Goal: Book appointment/travel/reservation

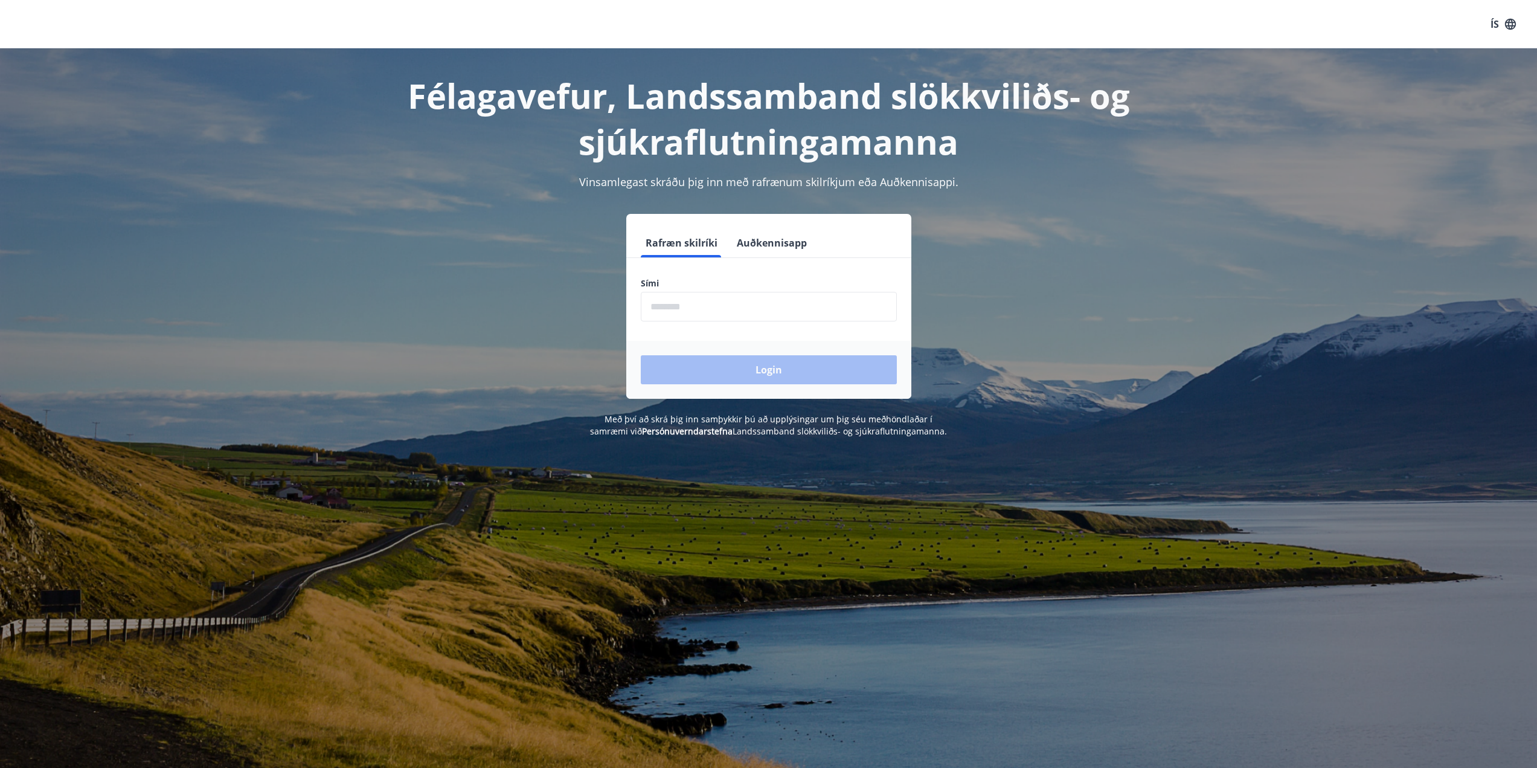
click at [689, 310] on input "phone" at bounding box center [769, 307] width 256 height 30
type input "********"
click at [730, 372] on button "Login" at bounding box center [769, 369] width 256 height 29
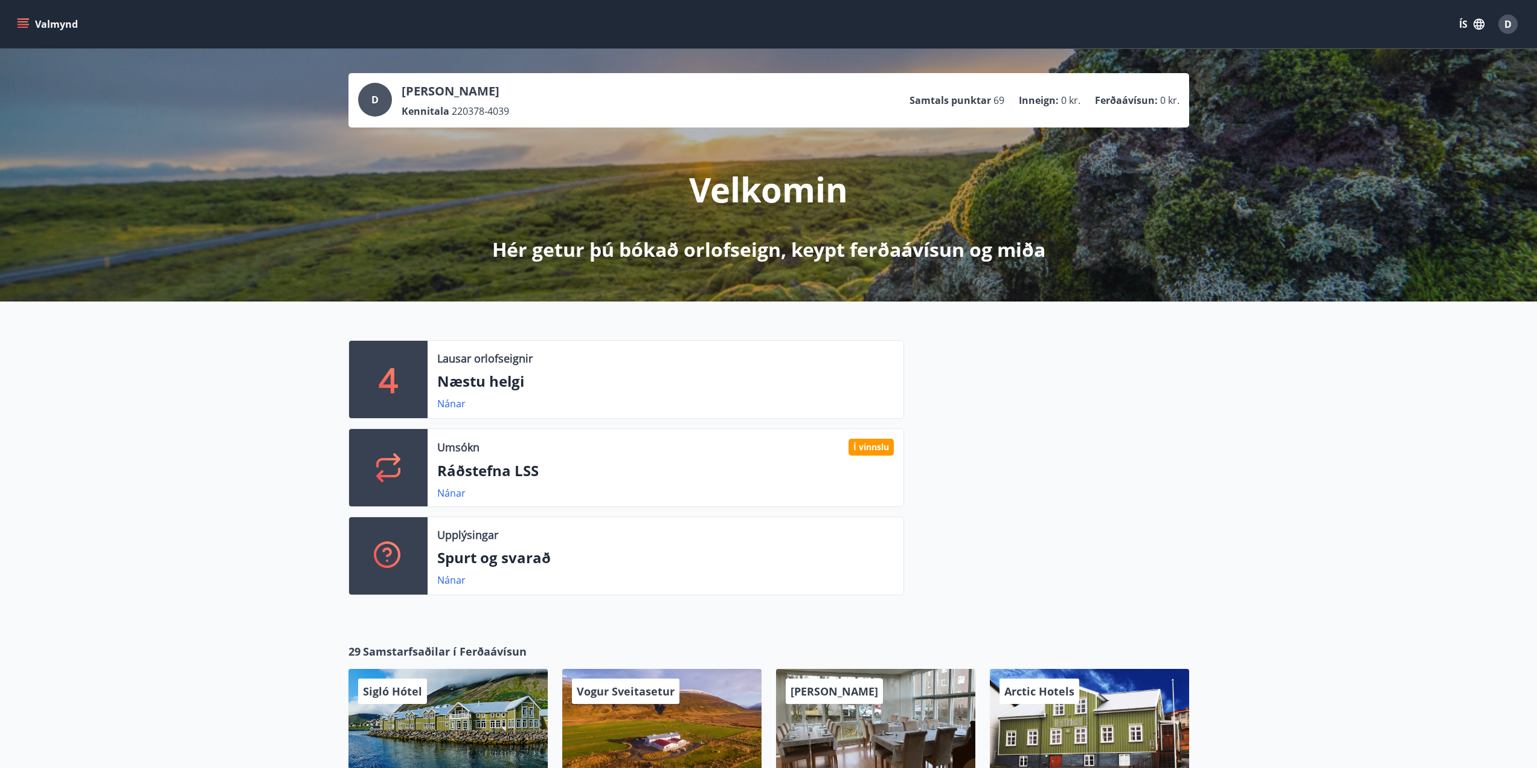
drag, startPoint x: 49, startPoint y: 27, endPoint x: 56, endPoint y: 25, distance: 7.1
click at [56, 25] on button "Valmynd" at bounding box center [48, 24] width 68 height 22
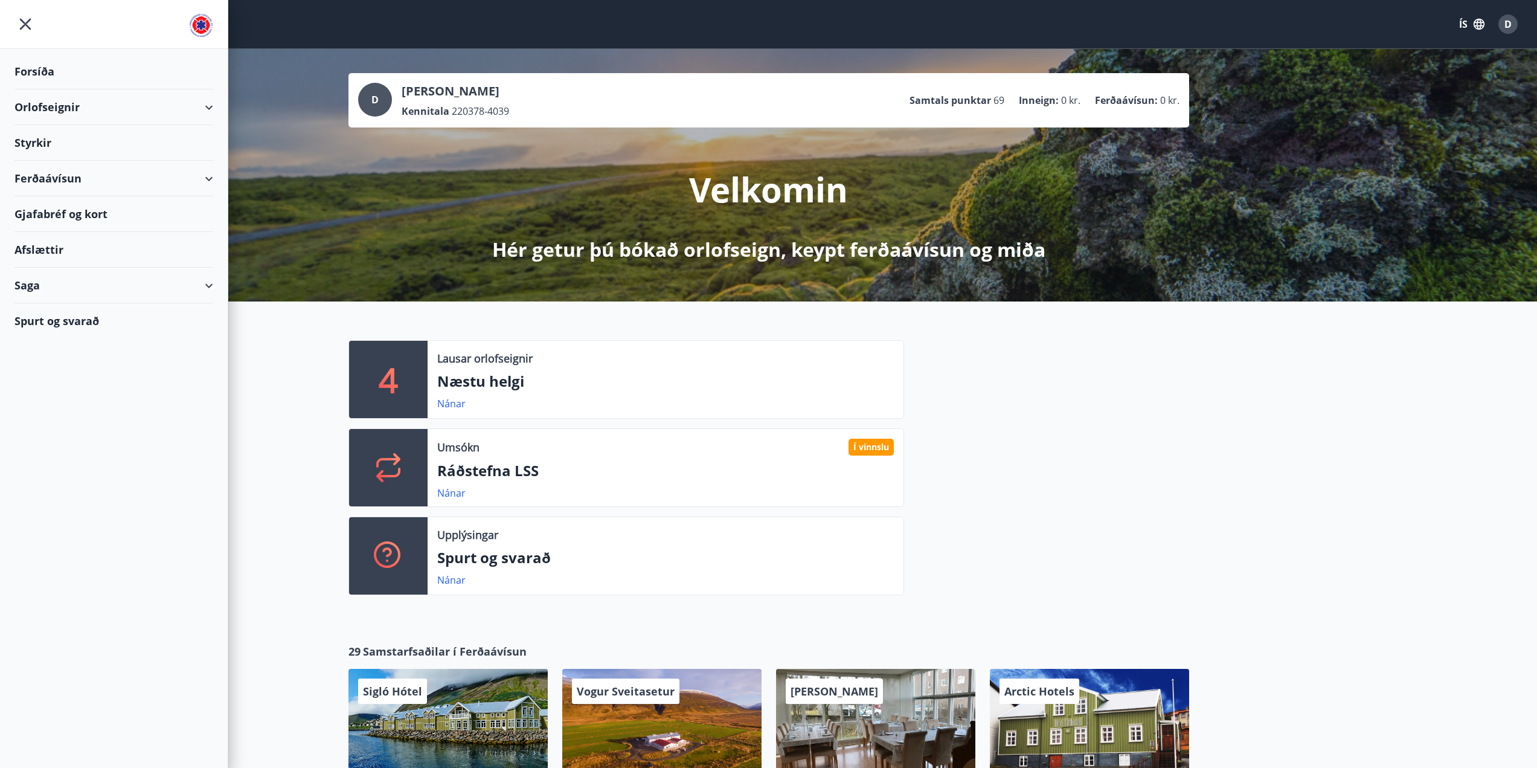
click at [58, 110] on div "Orlofseignir" at bounding box center [113, 107] width 199 height 36
click at [51, 164] on div "Bókunardagatal" at bounding box center [113, 162] width 179 height 25
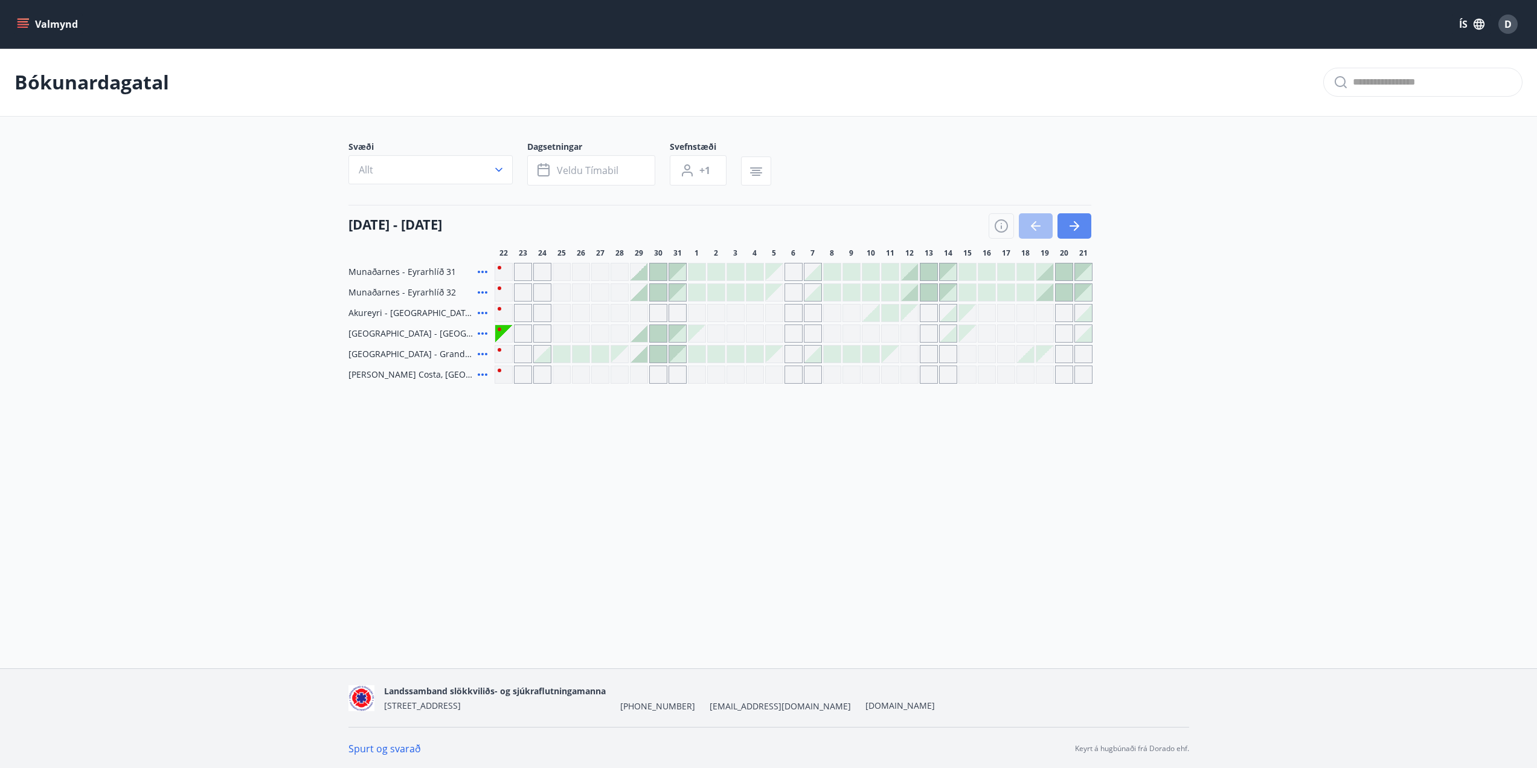
click at [1077, 221] on icon "button" at bounding box center [1074, 226] width 14 height 14
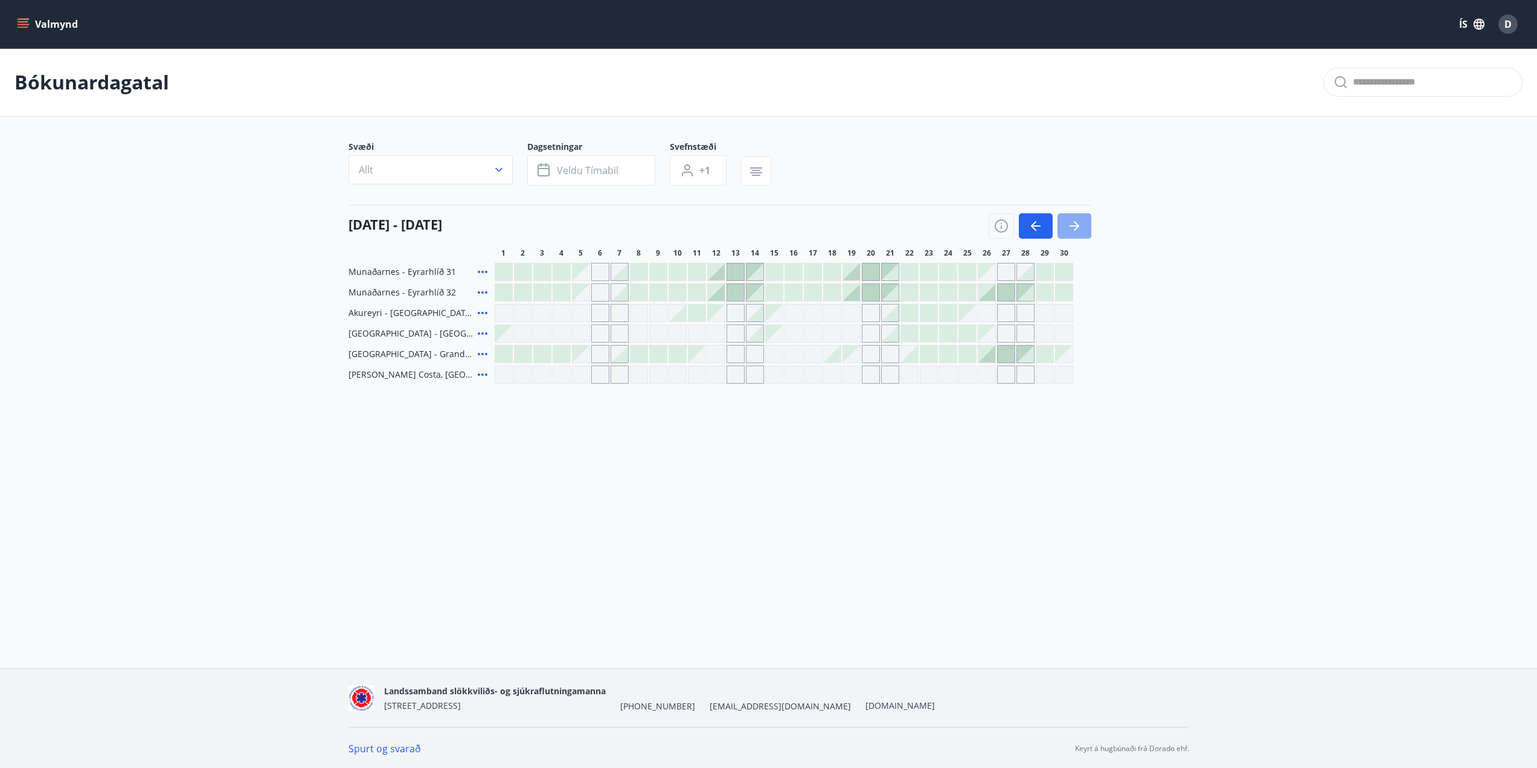
click at [1077, 221] on icon "button" at bounding box center [1074, 226] width 14 height 14
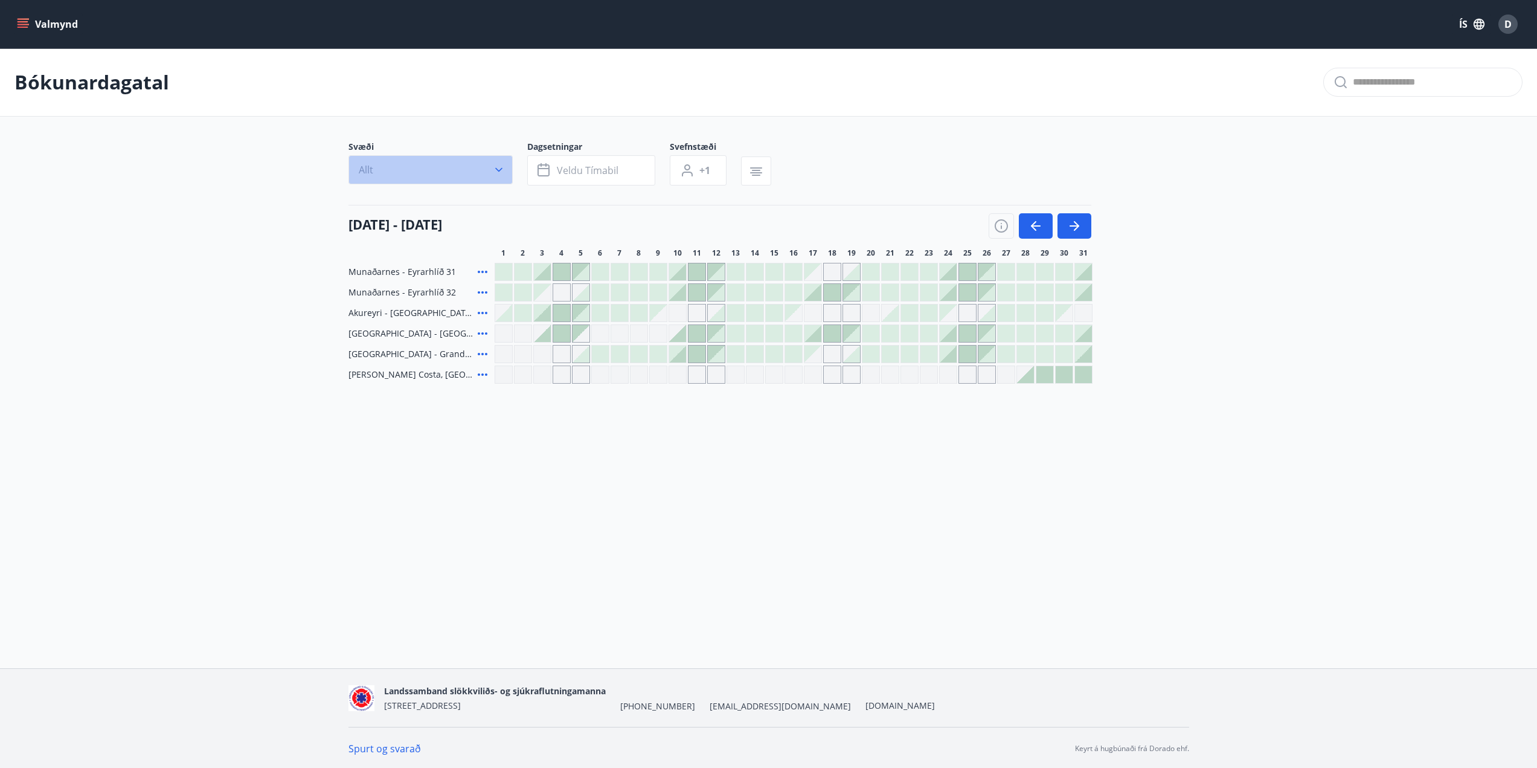
click at [493, 168] on icon "button" at bounding box center [499, 170] width 12 height 12
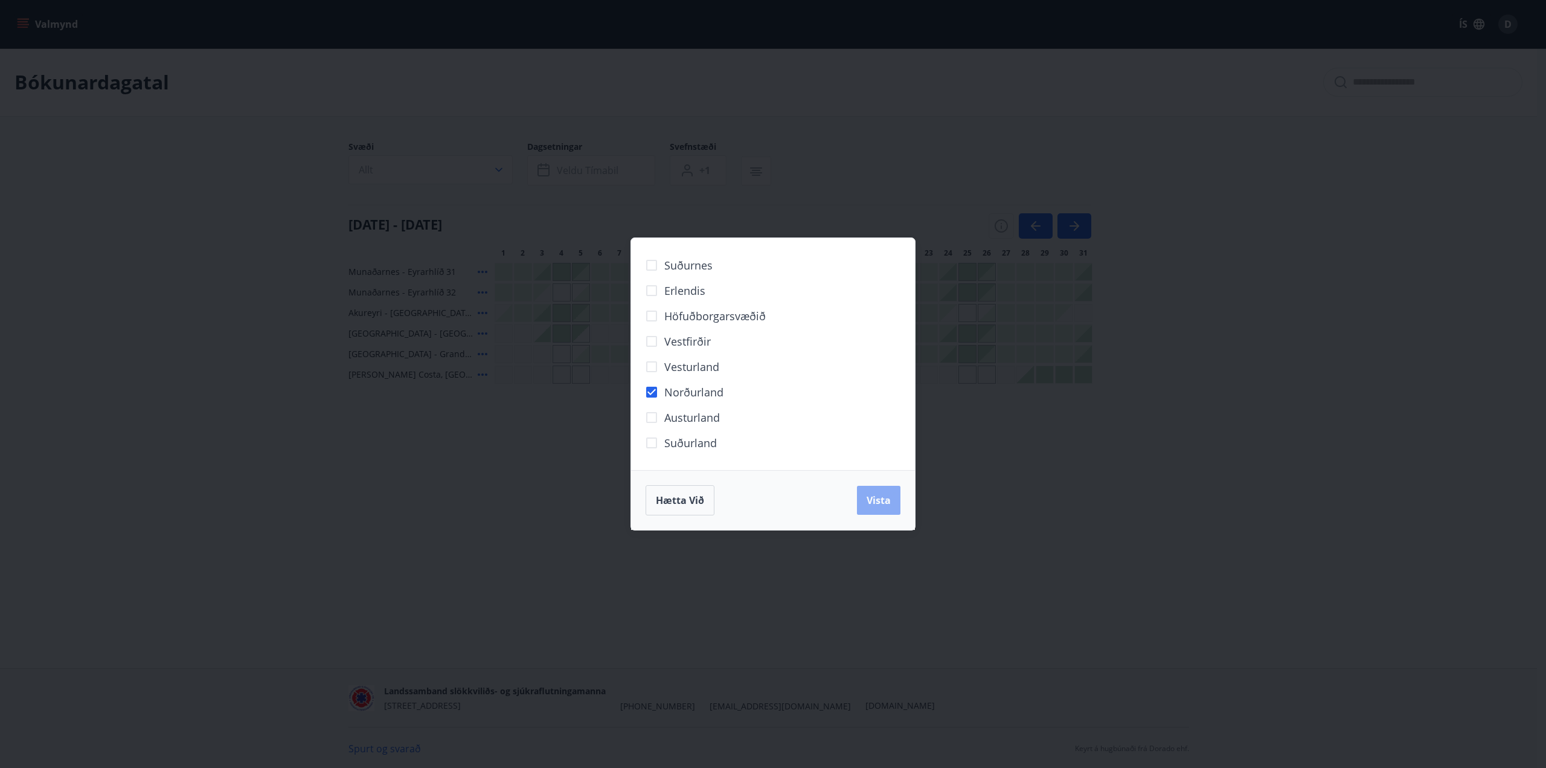
click at [876, 503] on span "Vista" at bounding box center [879, 499] width 24 height 13
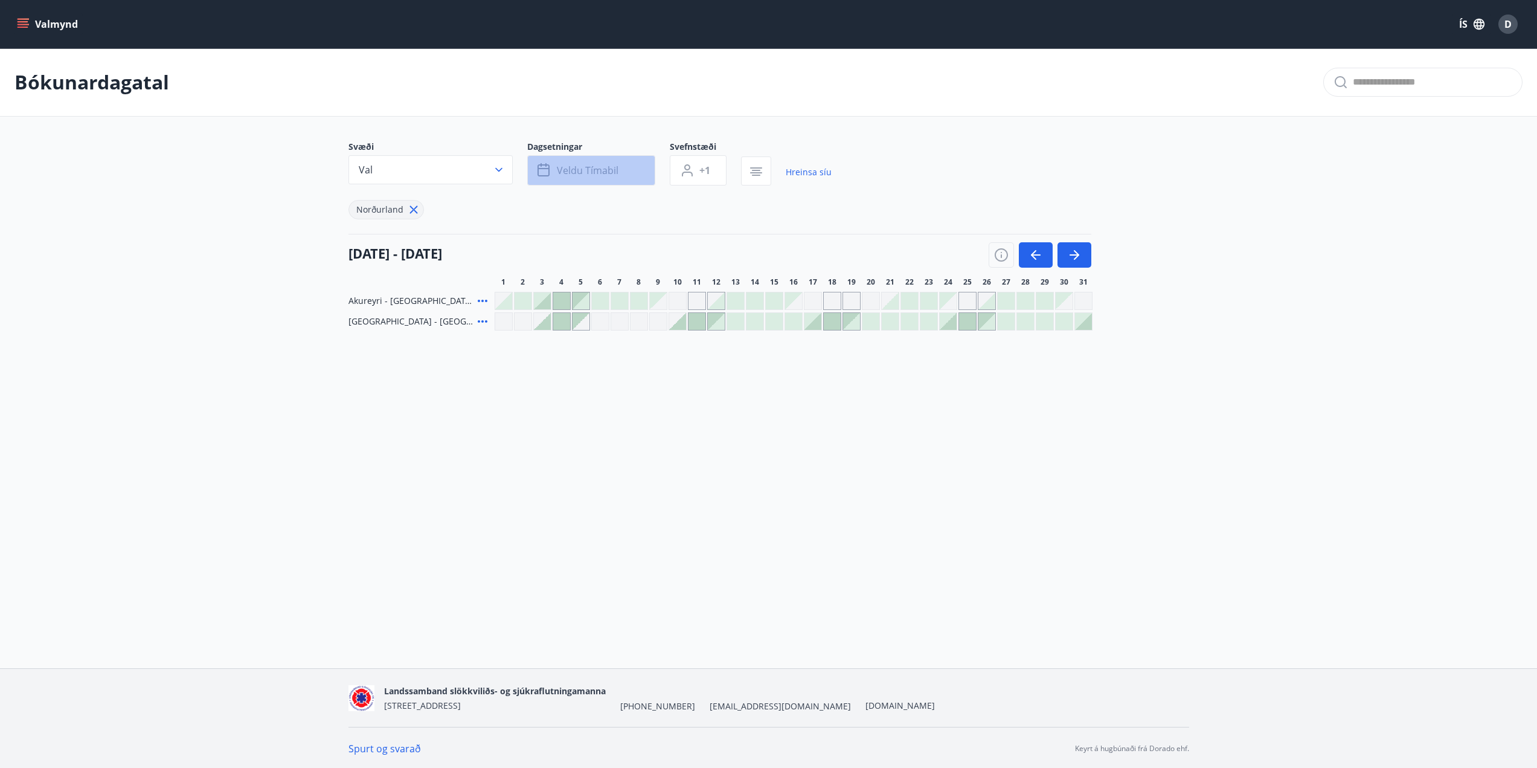
click at [587, 172] on span "Veldu tímabil" at bounding box center [588, 170] width 62 height 13
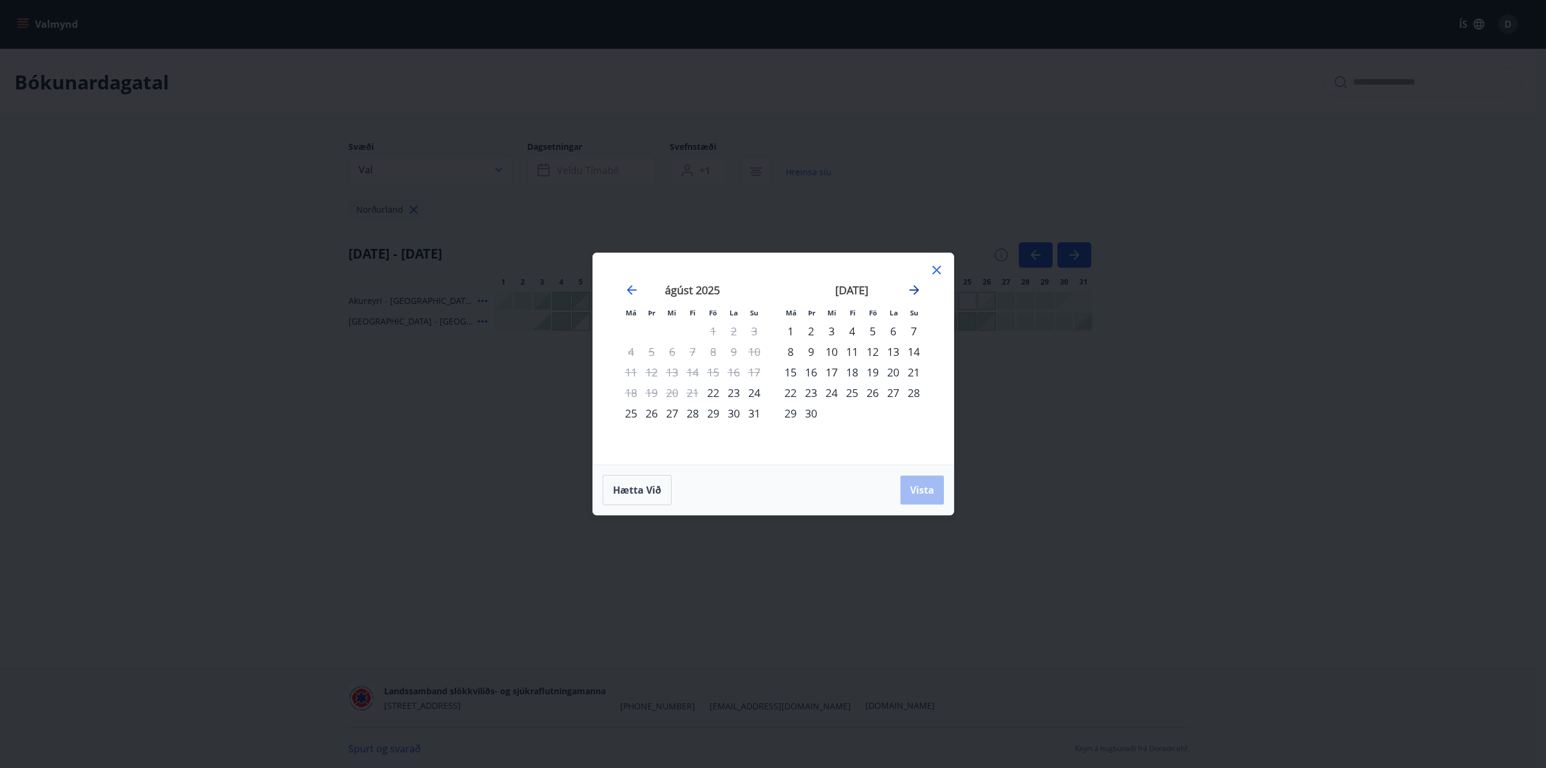
click at [917, 288] on icon "Move forward to switch to the next month." at bounding box center [915, 290] width 10 height 10
click at [939, 267] on icon at bounding box center [937, 270] width 14 height 14
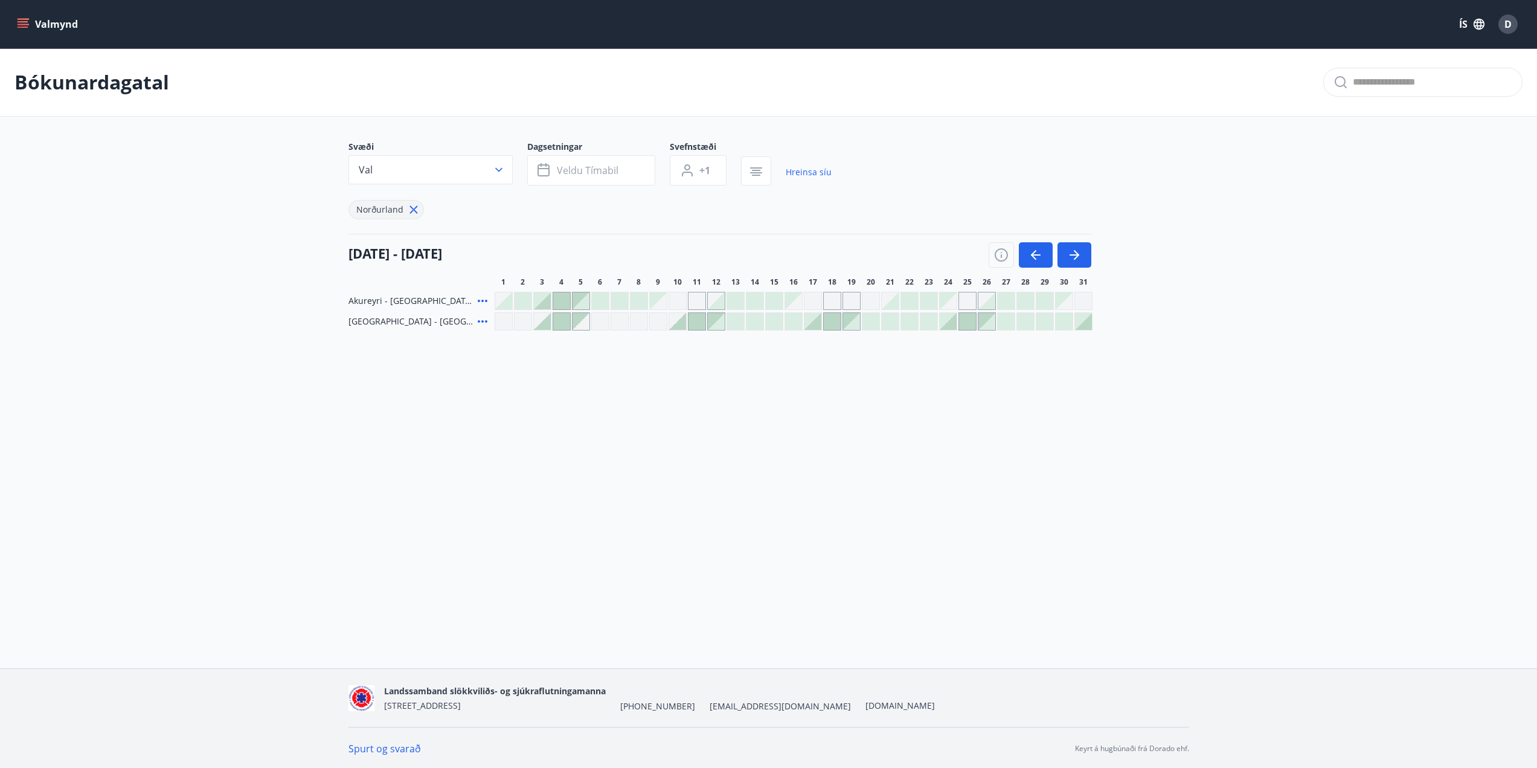
click at [874, 302] on div "Gráir dagar eru ekki bókanlegir" at bounding box center [871, 301] width 18 height 18
click at [1087, 323] on div at bounding box center [1083, 321] width 17 height 17
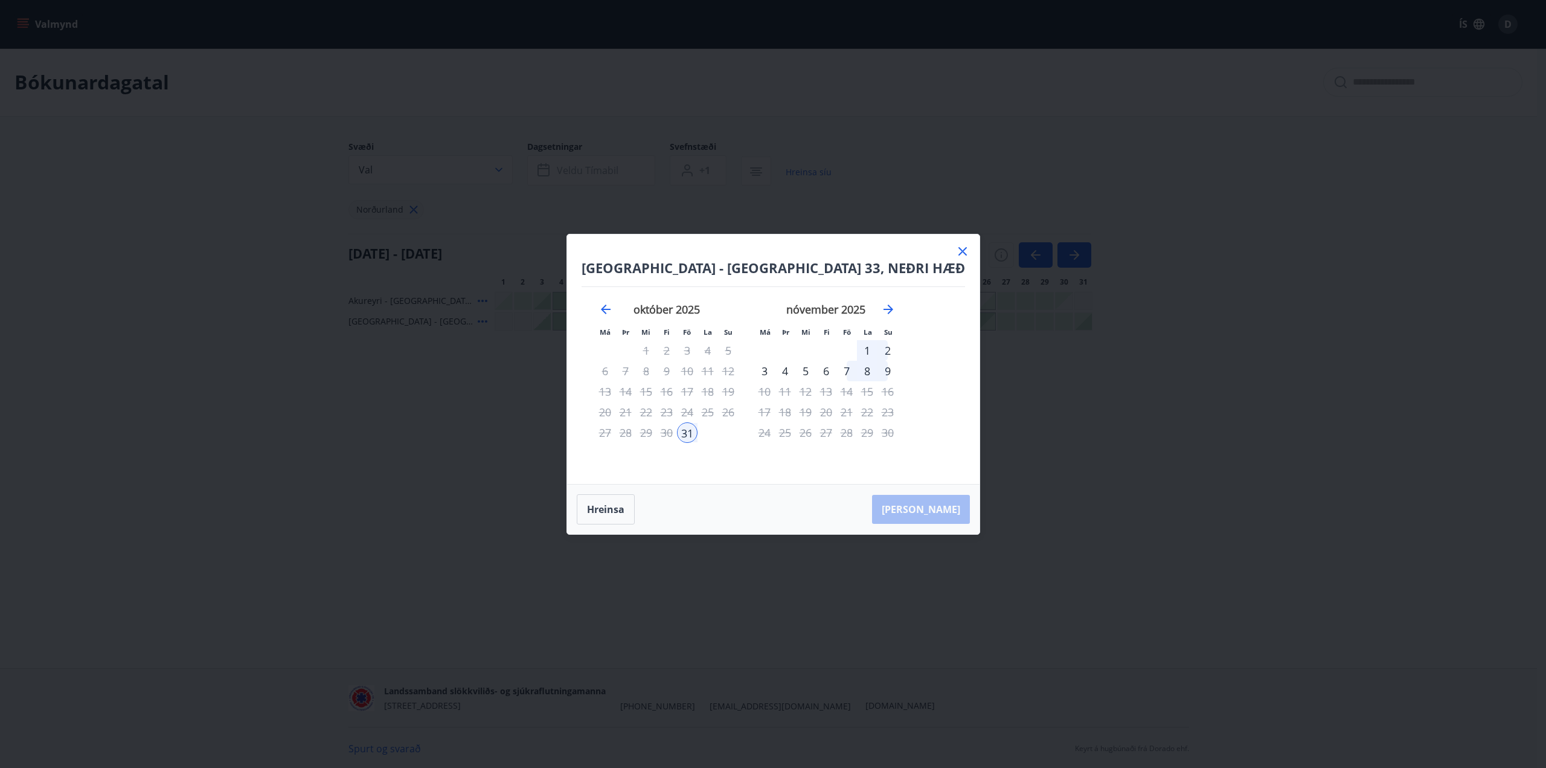
click at [775, 373] on div "3" at bounding box center [764, 371] width 21 height 21
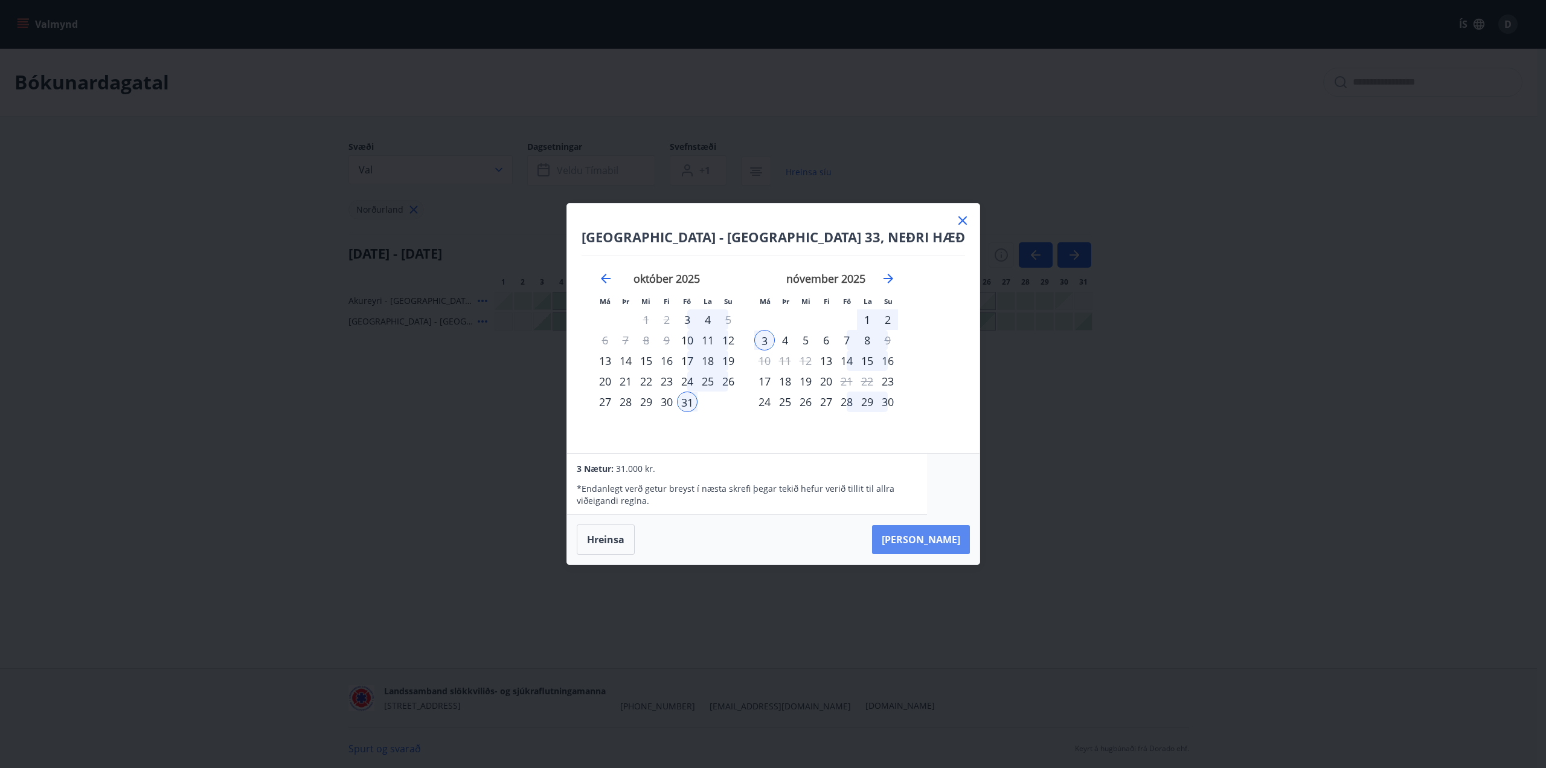
click at [922, 536] on button "[PERSON_NAME]" at bounding box center [921, 539] width 98 height 29
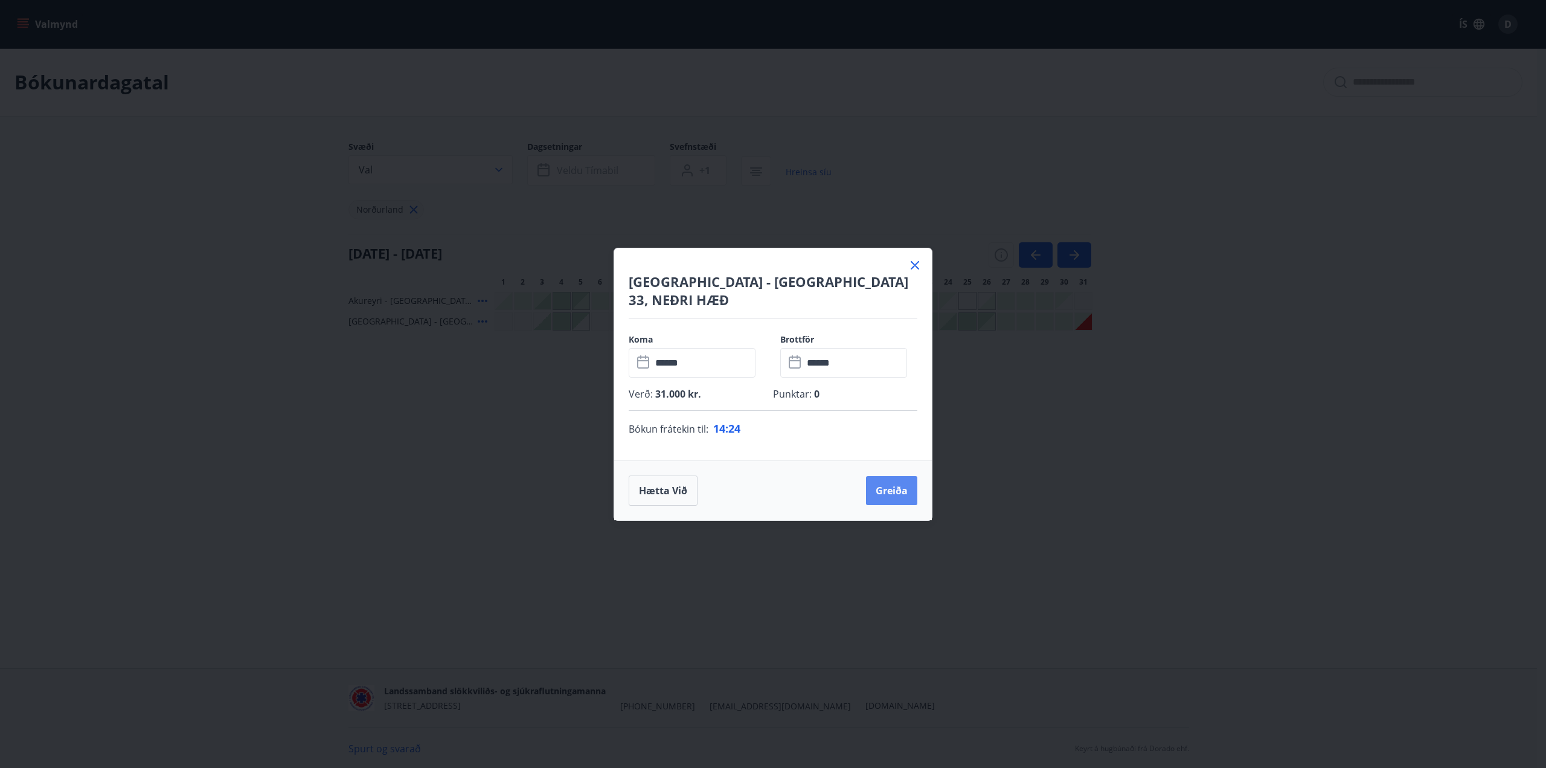
click at [906, 492] on button "Greiða" at bounding box center [891, 490] width 51 height 29
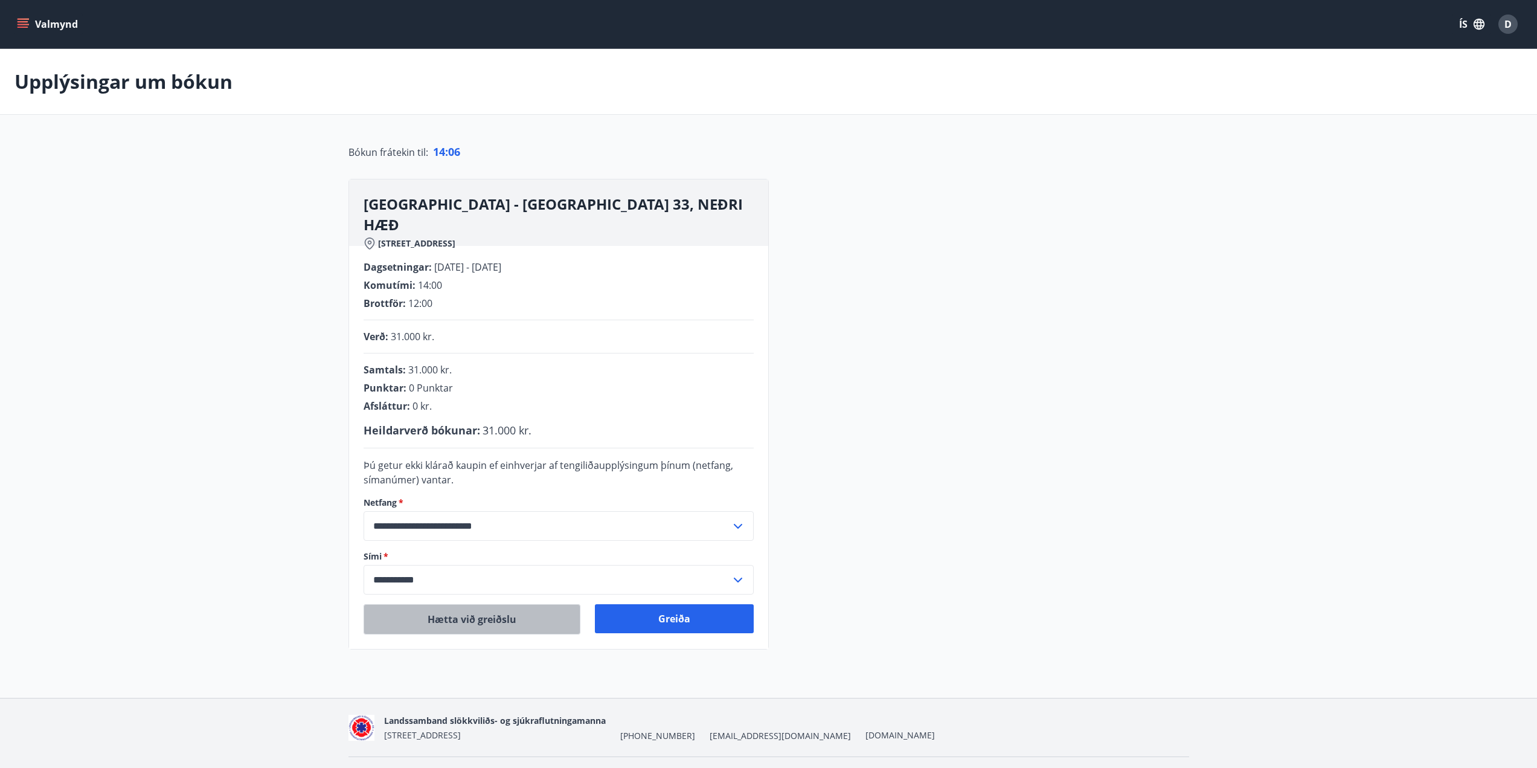
click at [457, 613] on button "Hætta við greiðslu" at bounding box center [472, 619] width 217 height 30
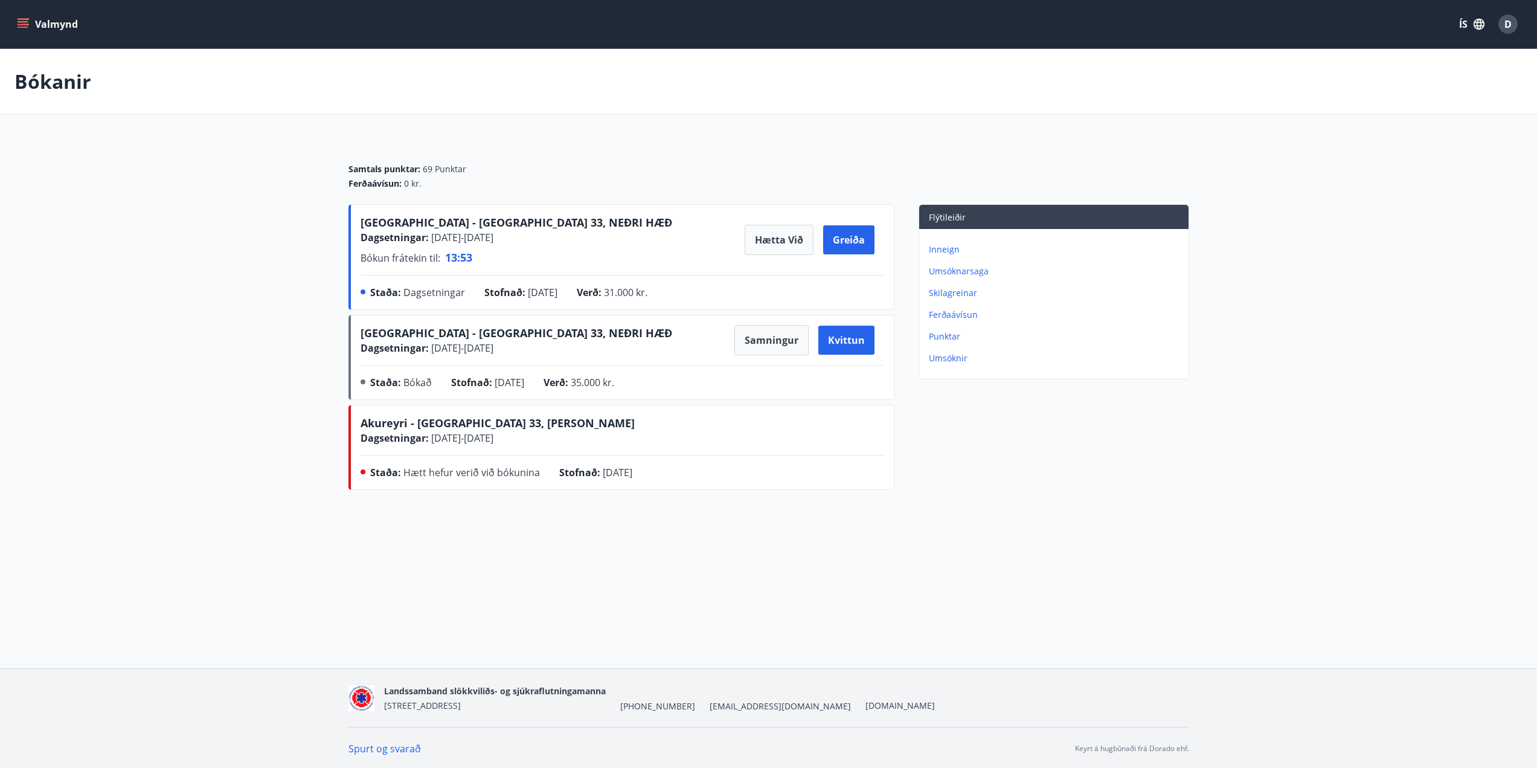
click at [25, 23] on icon "menu" at bounding box center [23, 24] width 12 height 12
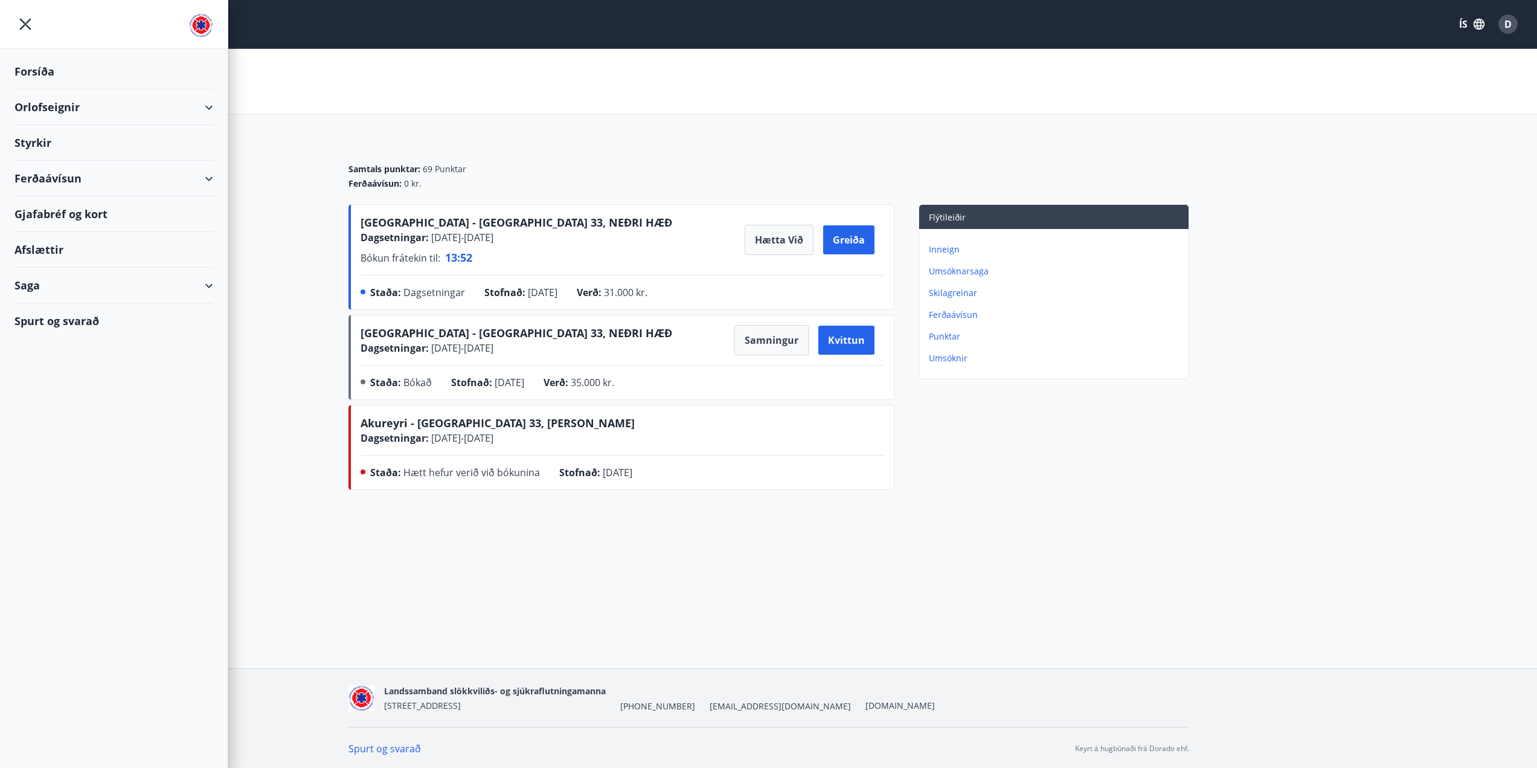
click at [59, 106] on div "Orlofseignir" at bounding box center [113, 107] width 199 height 36
click at [62, 162] on div "Bókunardagatal" at bounding box center [113, 162] width 179 height 25
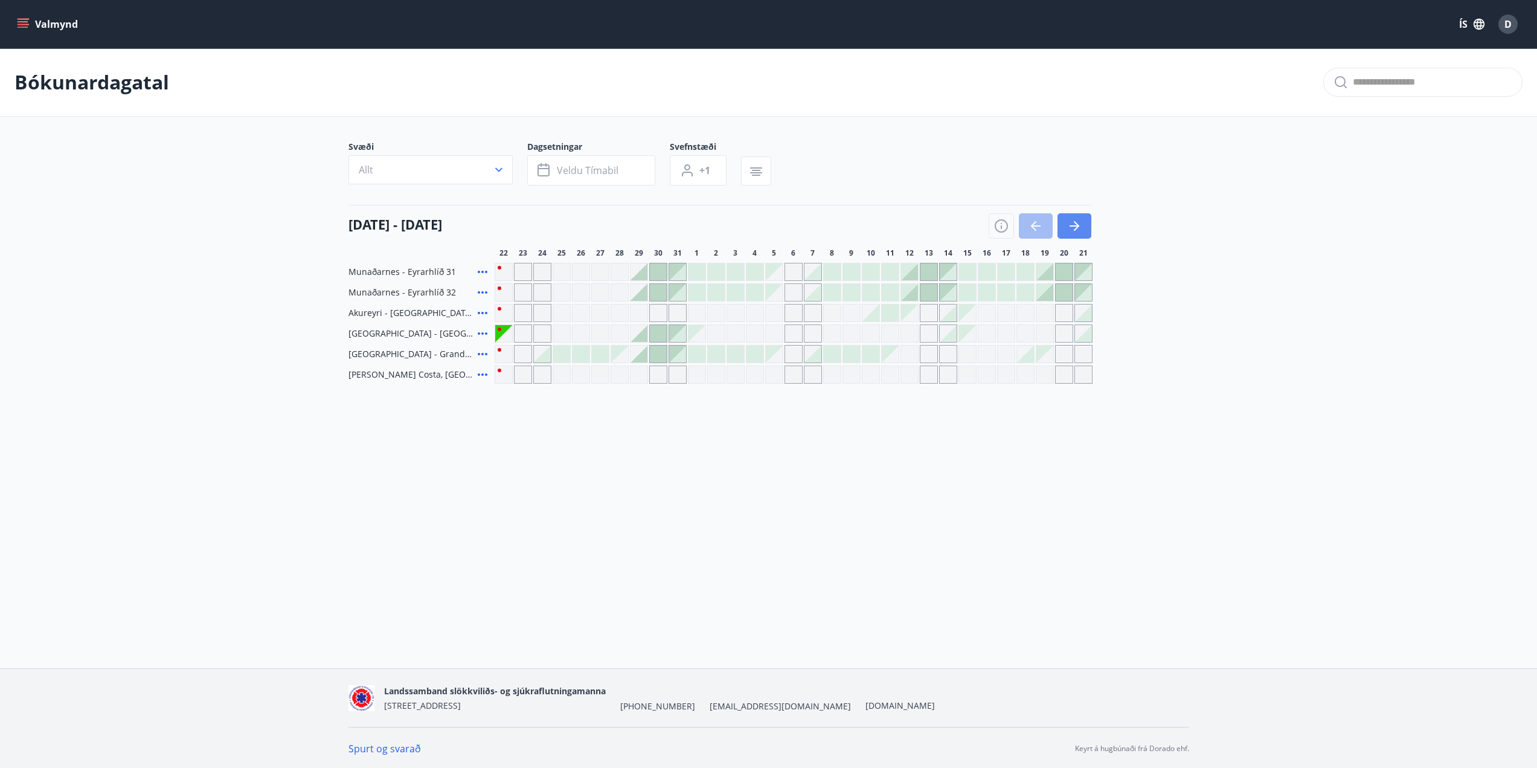
click at [1085, 233] on button "button" at bounding box center [1075, 225] width 34 height 25
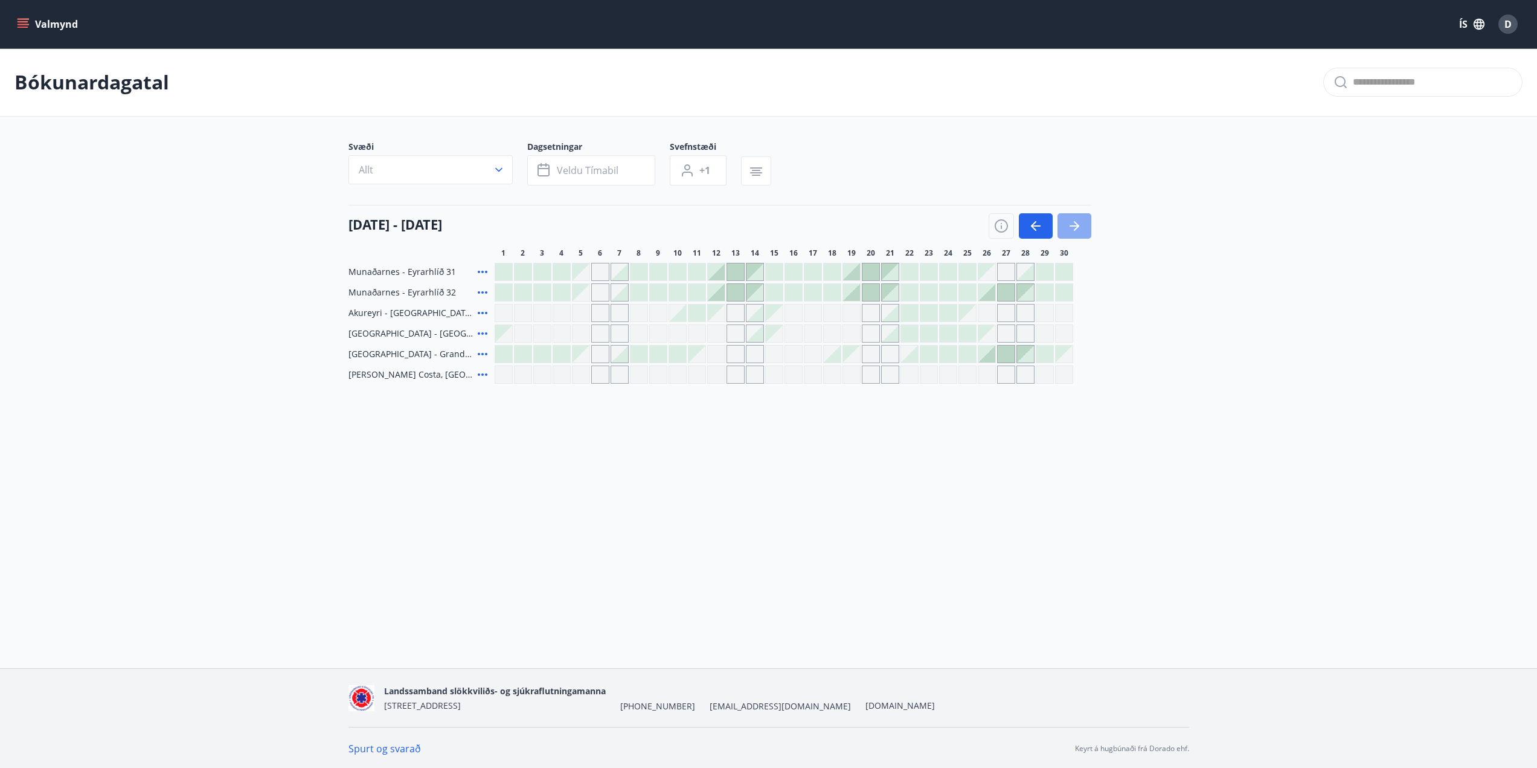
click at [1083, 230] on button "button" at bounding box center [1075, 225] width 34 height 25
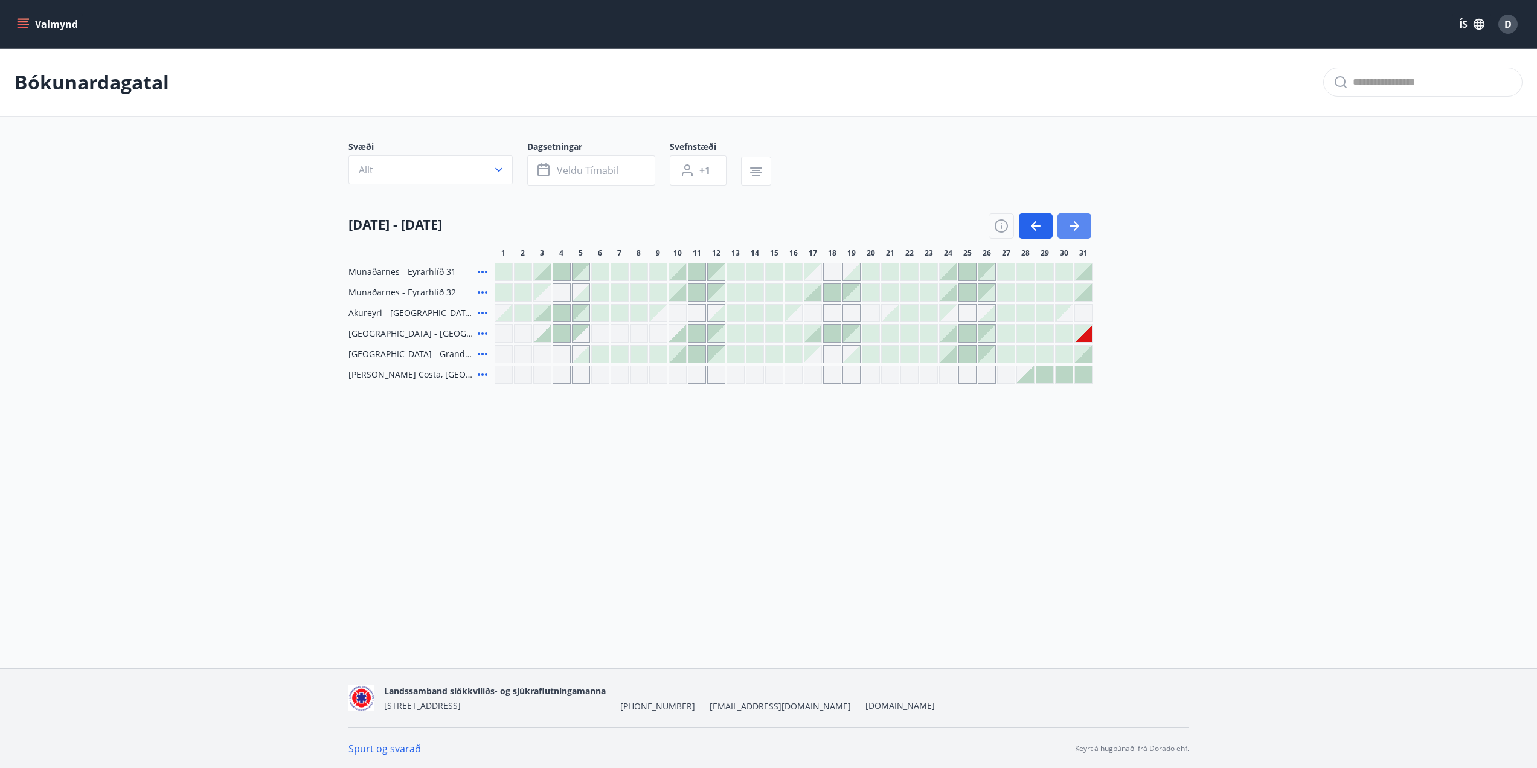
click at [1083, 230] on button "button" at bounding box center [1075, 225] width 34 height 25
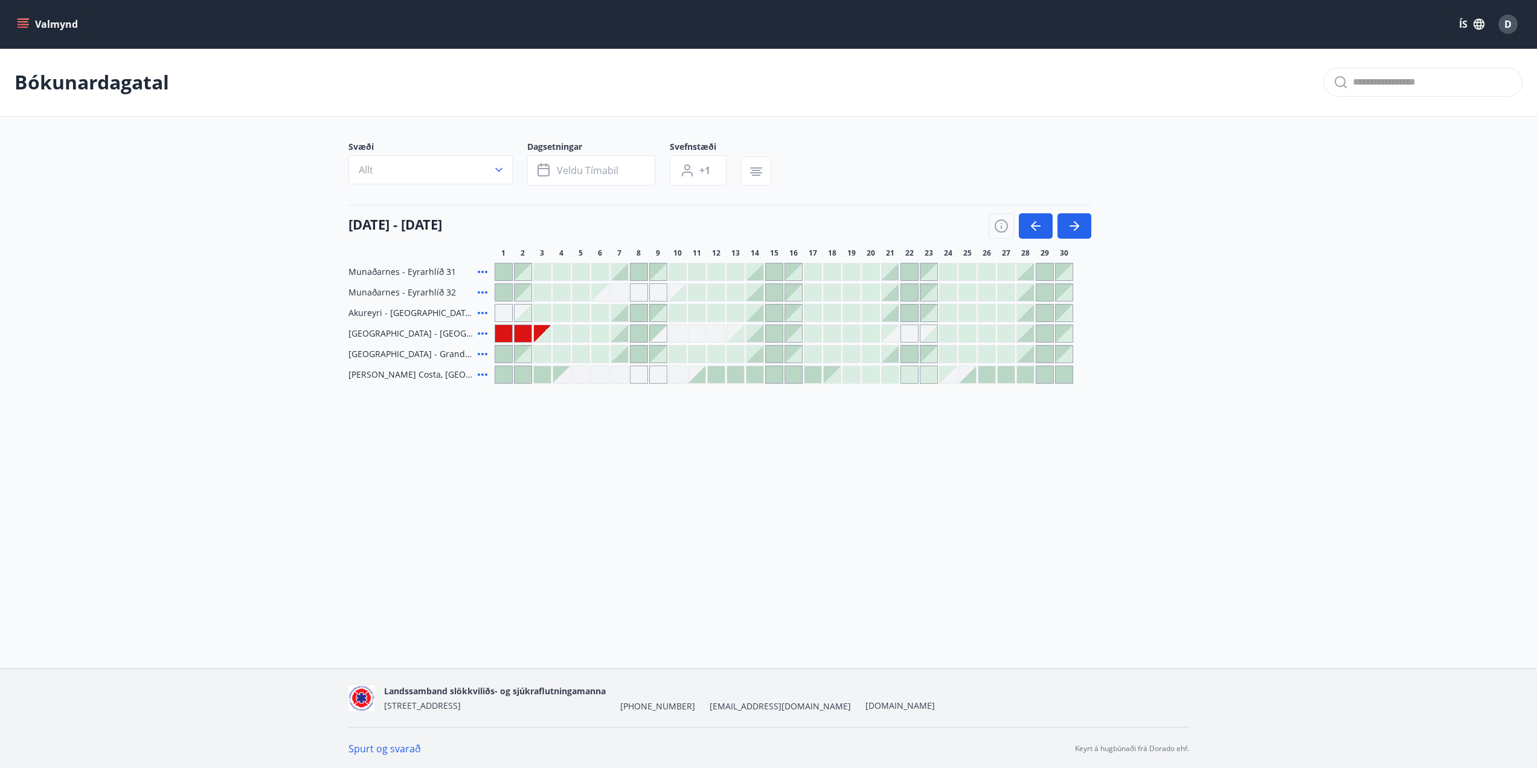
click at [542, 328] on div at bounding box center [542, 333] width 17 height 17
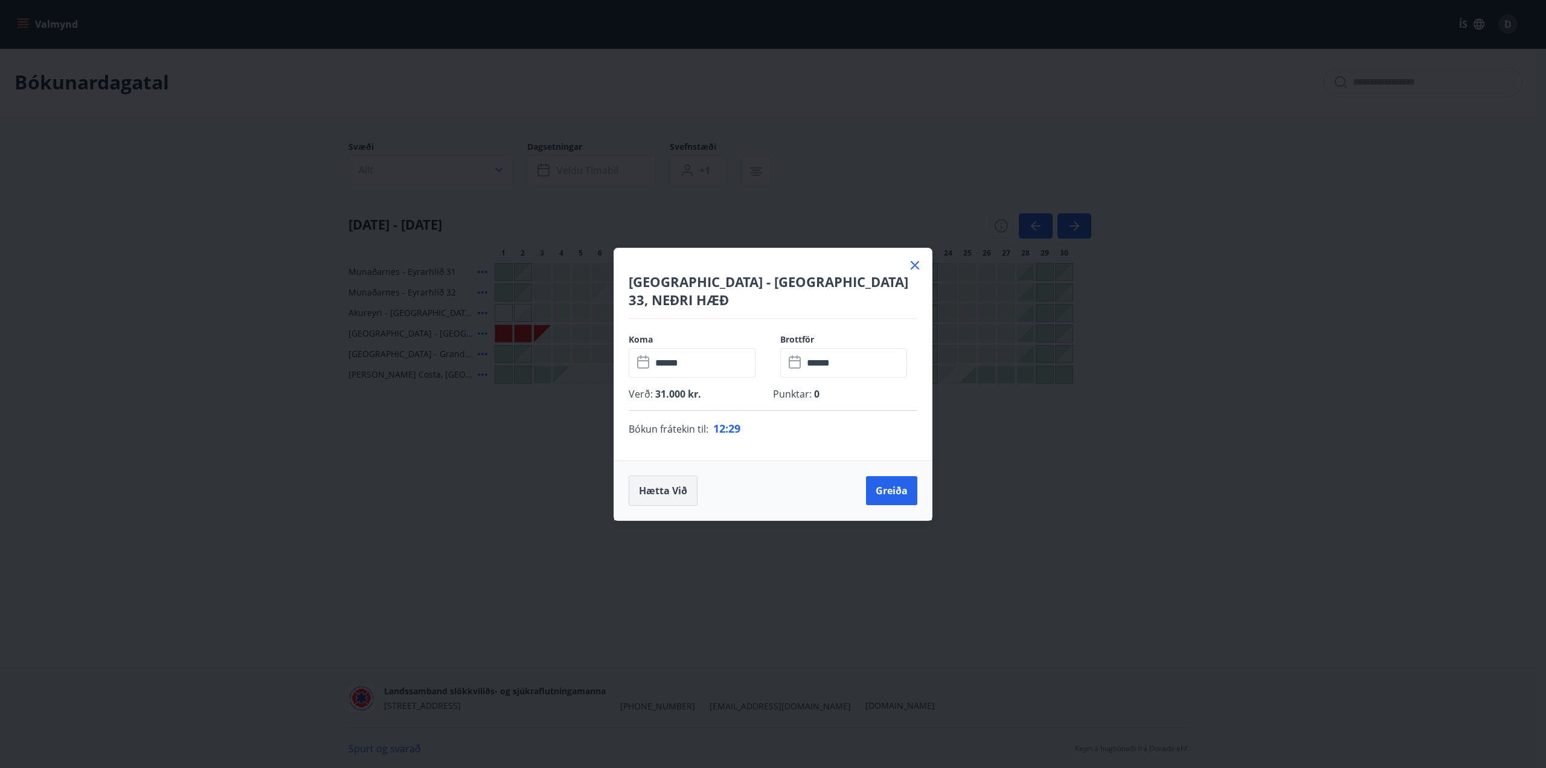
click at [668, 484] on button "Hætta við" at bounding box center [663, 490] width 69 height 30
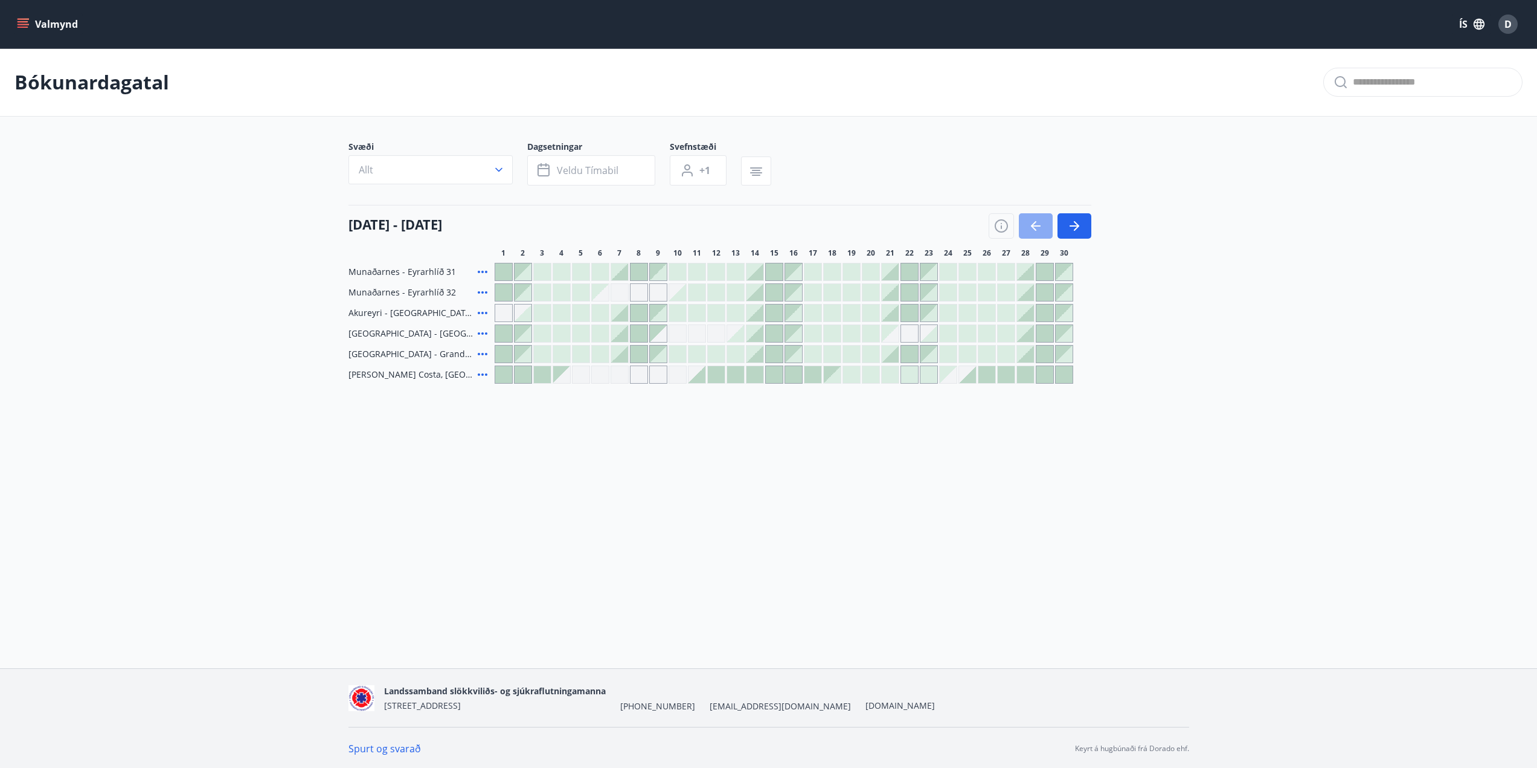
click at [1038, 228] on icon "button" at bounding box center [1036, 226] width 14 height 14
